Goal: Task Accomplishment & Management: Use online tool/utility

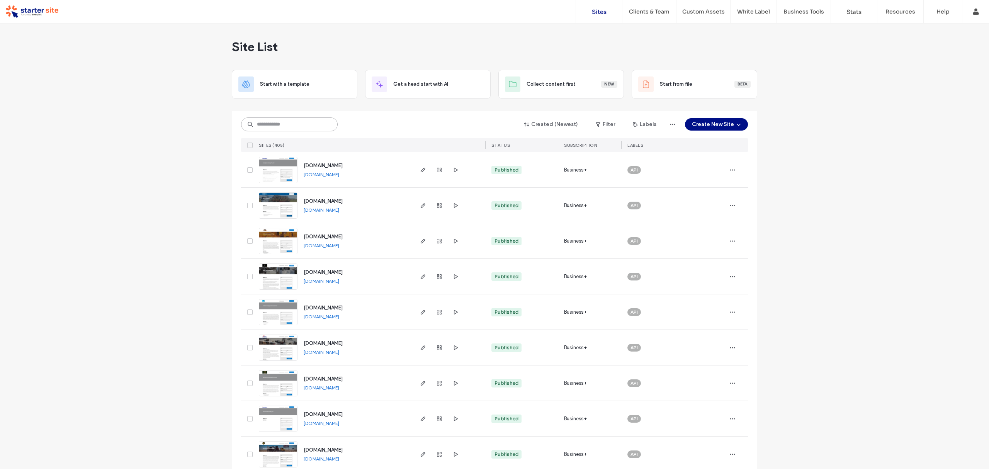
click at [297, 118] on input at bounding box center [289, 124] width 97 height 14
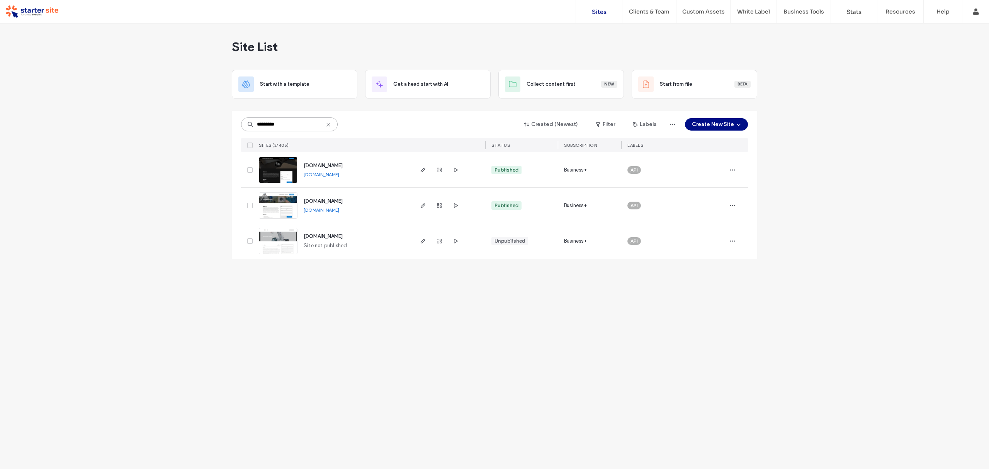
type input "*********"
click at [286, 175] on img at bounding box center [278, 183] width 38 height 53
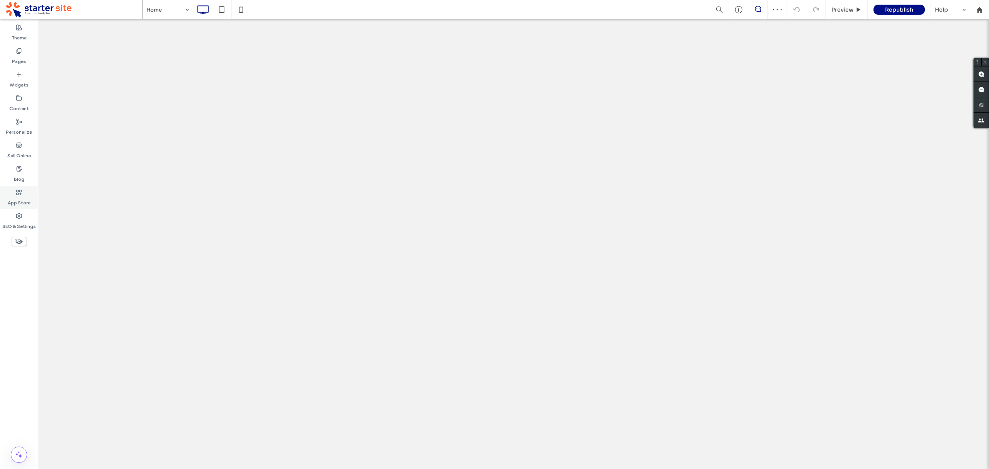
click at [23, 217] on div "SEO & Settings" at bounding box center [19, 221] width 38 height 24
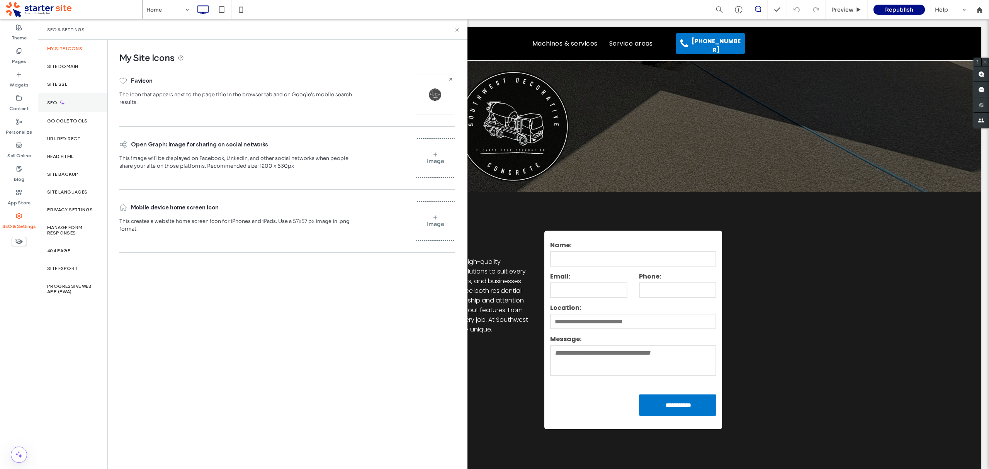
click at [69, 103] on div "SEO" at bounding box center [73, 102] width 70 height 19
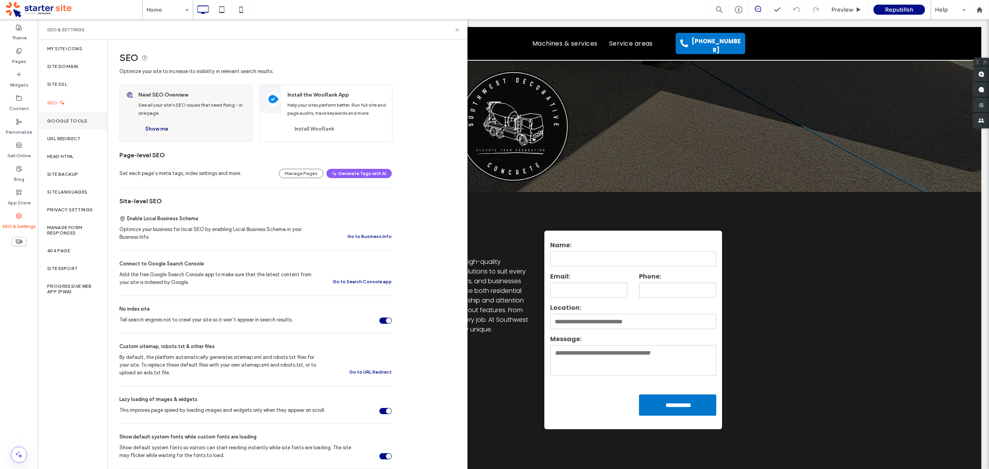
click at [70, 121] on label "Google Tools" at bounding box center [67, 120] width 41 height 5
